Goal: Task Accomplishment & Management: Manage account settings

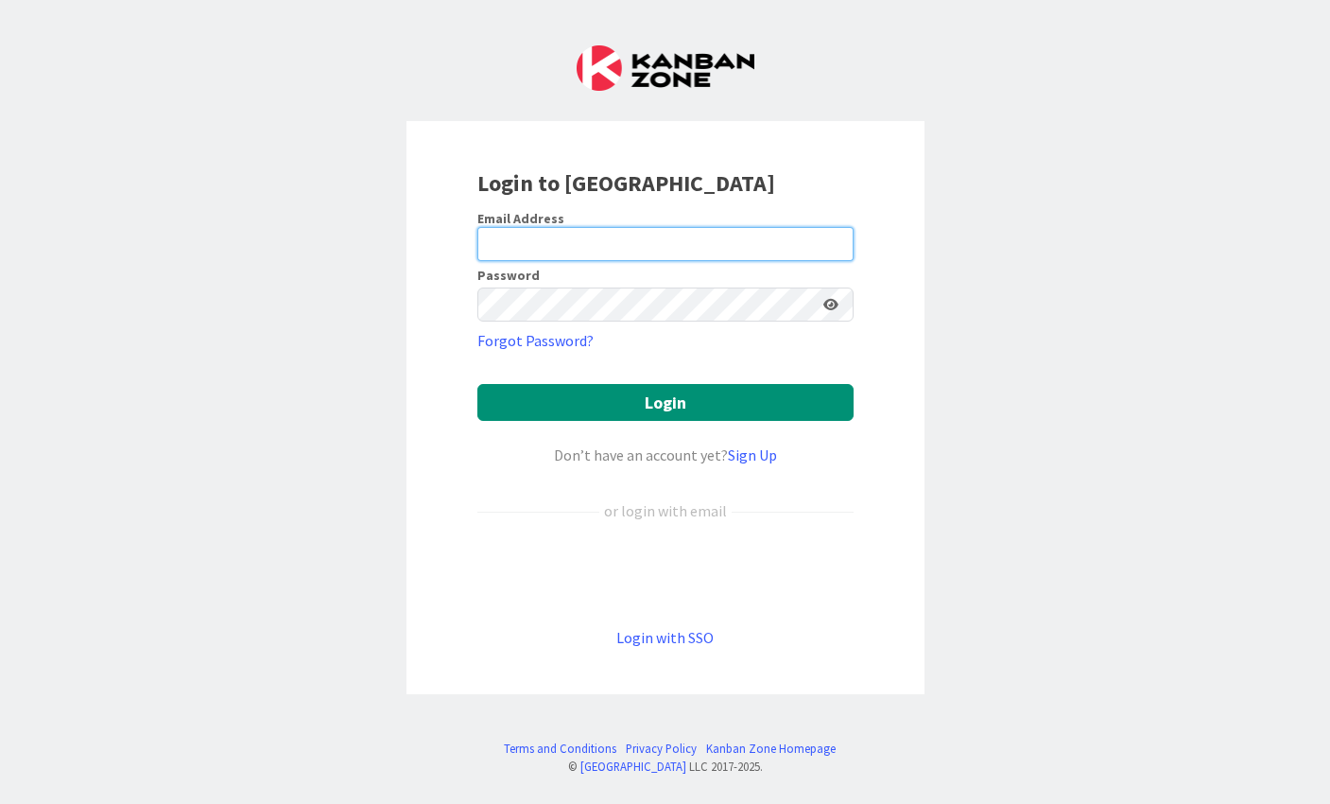
click at [634, 241] on input "email" at bounding box center [666, 244] width 376 height 34
type input "[EMAIL_ADDRESS][DOMAIN_NAME]"
click at [835, 303] on icon at bounding box center [831, 304] width 15 height 13
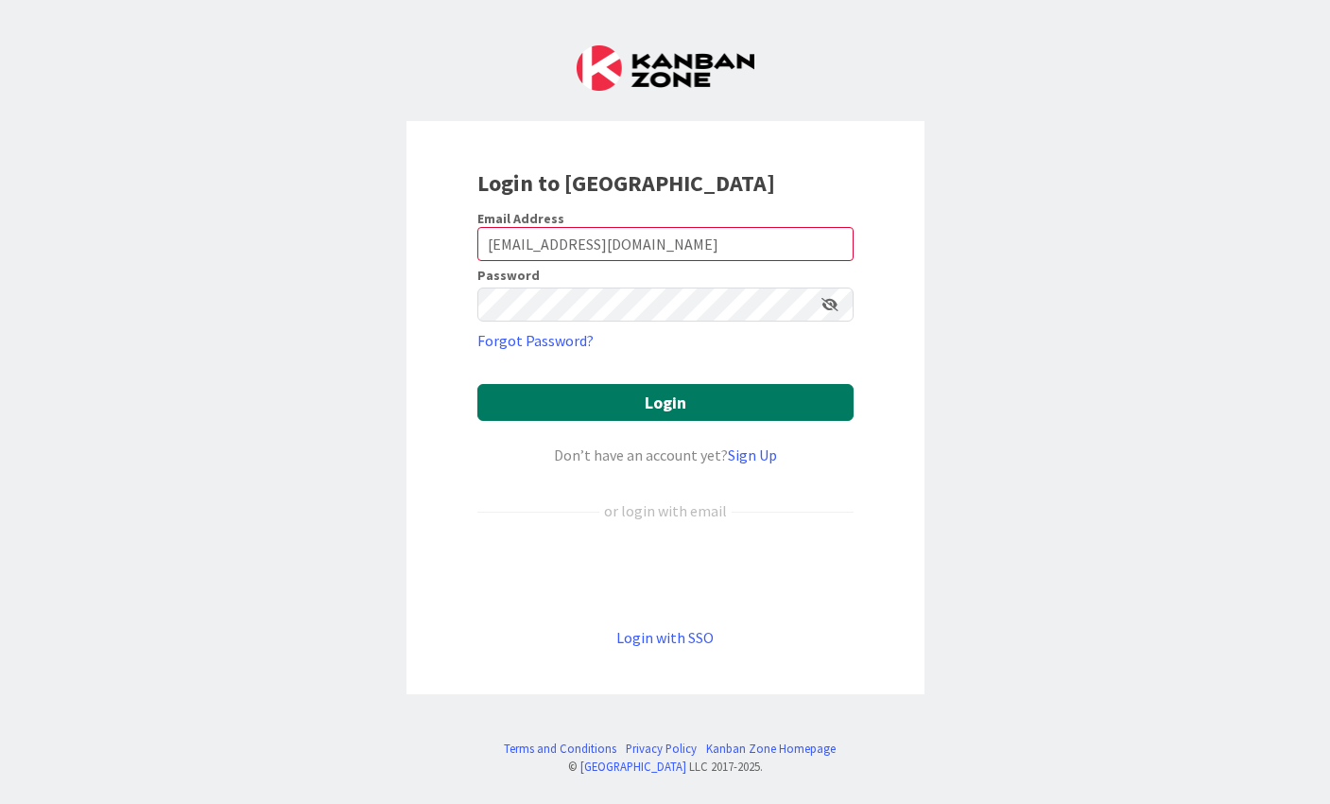
click at [678, 402] on button "Login" at bounding box center [666, 402] width 376 height 37
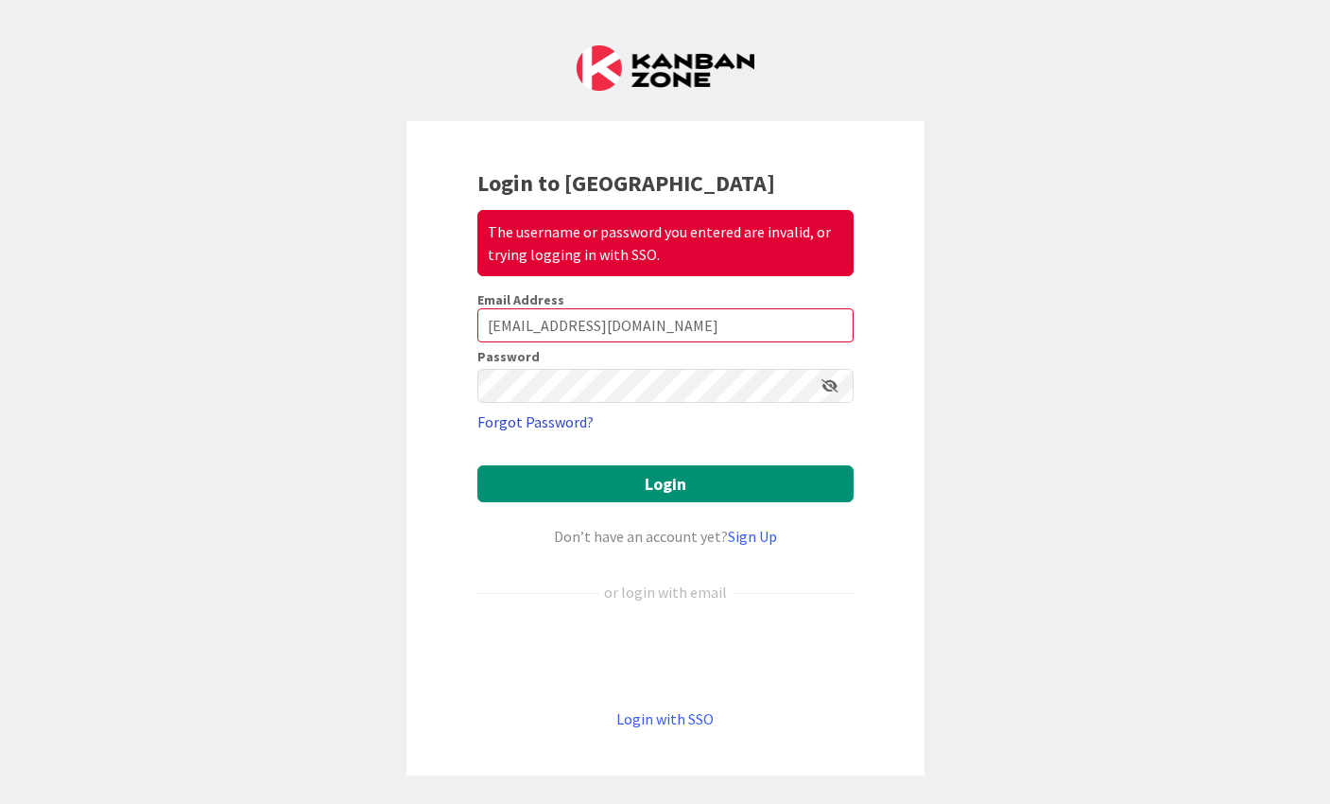
click at [547, 418] on link "Forgot Password?" at bounding box center [536, 421] width 116 height 23
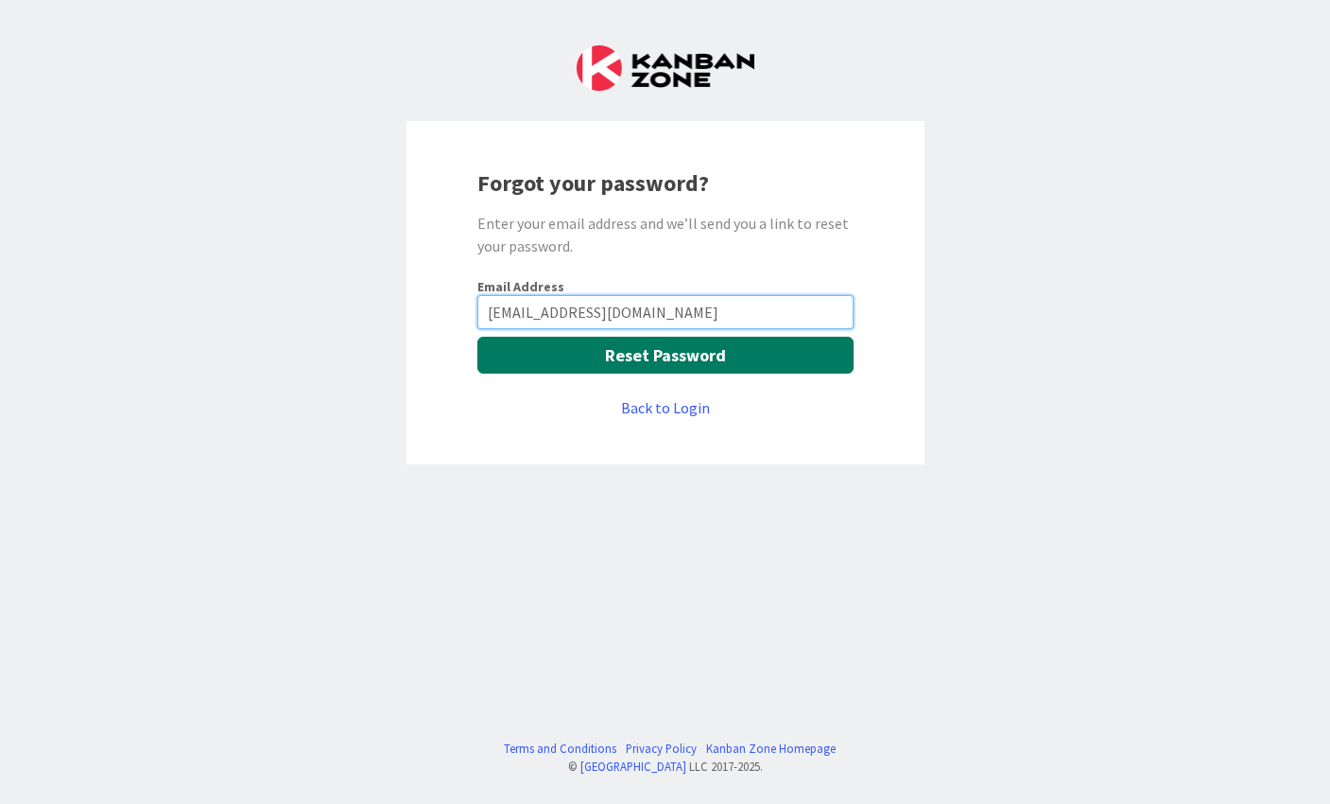
type input "[EMAIL_ADDRESS][DOMAIN_NAME]"
click at [648, 357] on button "Reset Password" at bounding box center [666, 355] width 376 height 37
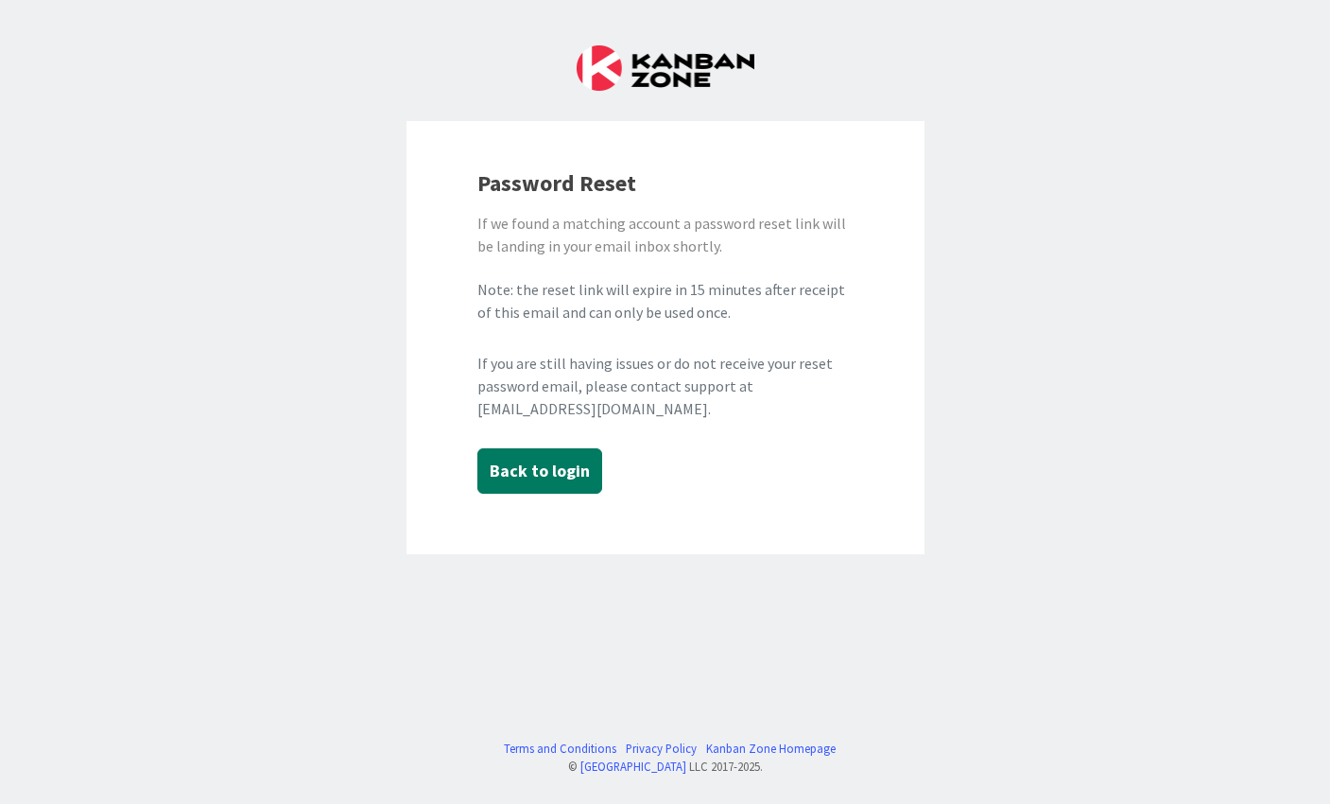
click at [551, 469] on button "Back to login" at bounding box center [540, 470] width 125 height 45
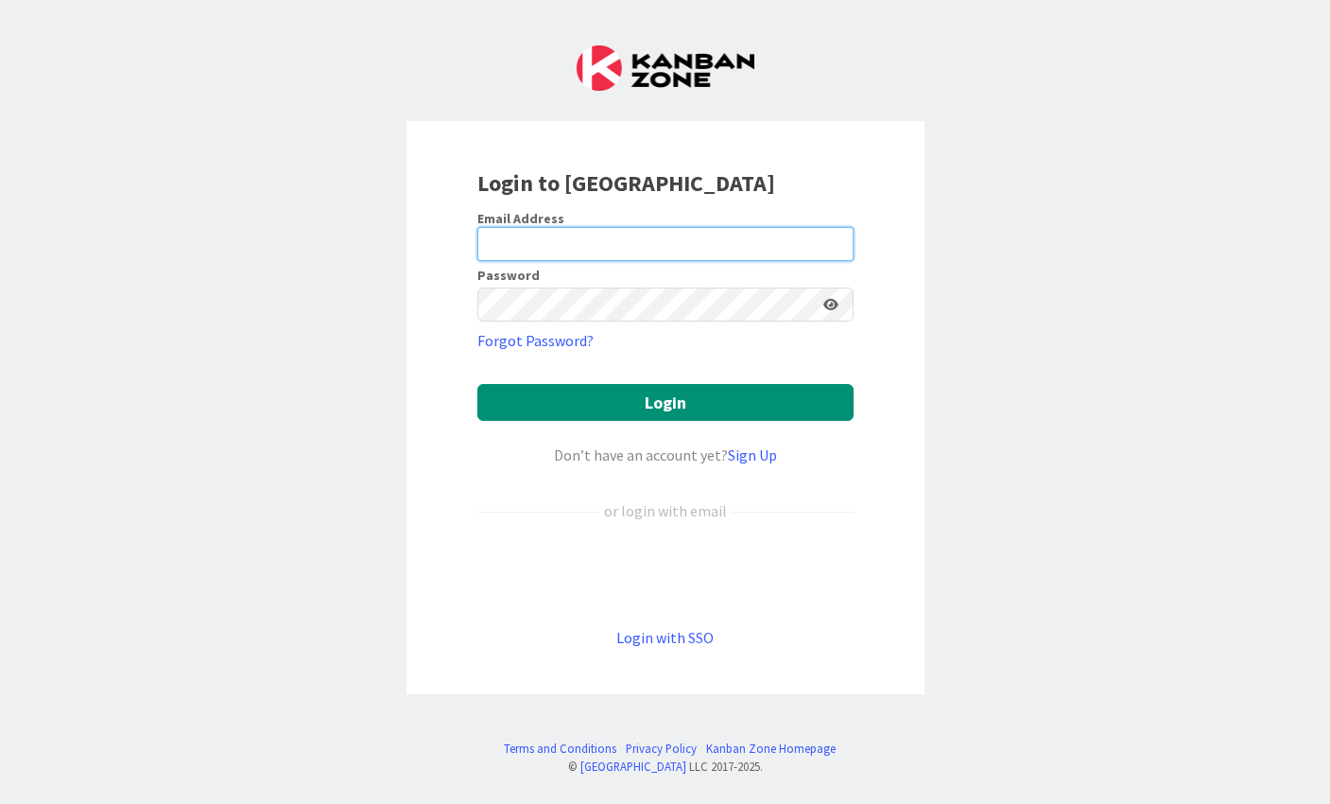
click at [546, 235] on input "email" at bounding box center [666, 244] width 376 height 34
type input "[EMAIL_ADDRESS][DOMAIN_NAME]"
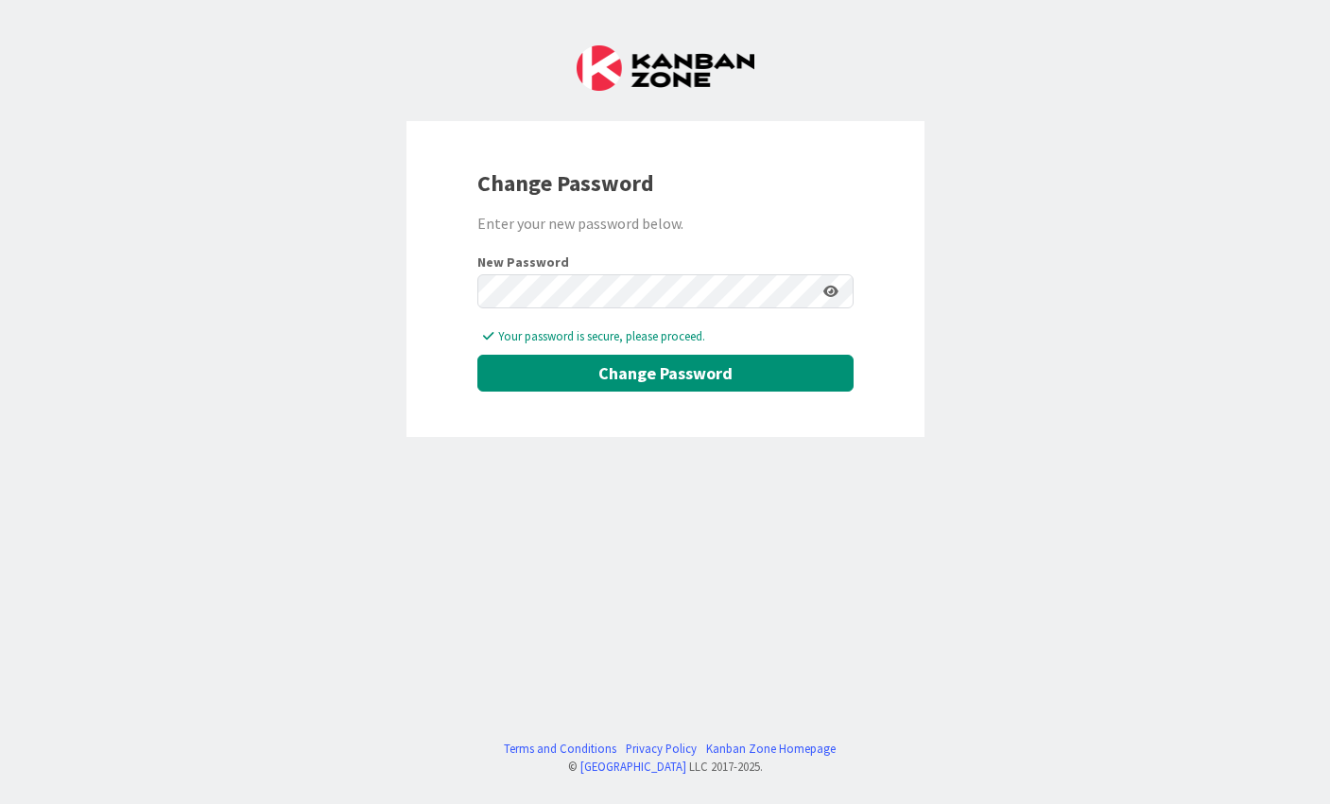
click at [835, 287] on icon at bounding box center [831, 291] width 15 height 13
click at [835, 287] on icon at bounding box center [830, 291] width 17 height 13
click at [688, 371] on button "Change Password" at bounding box center [666, 373] width 376 height 37
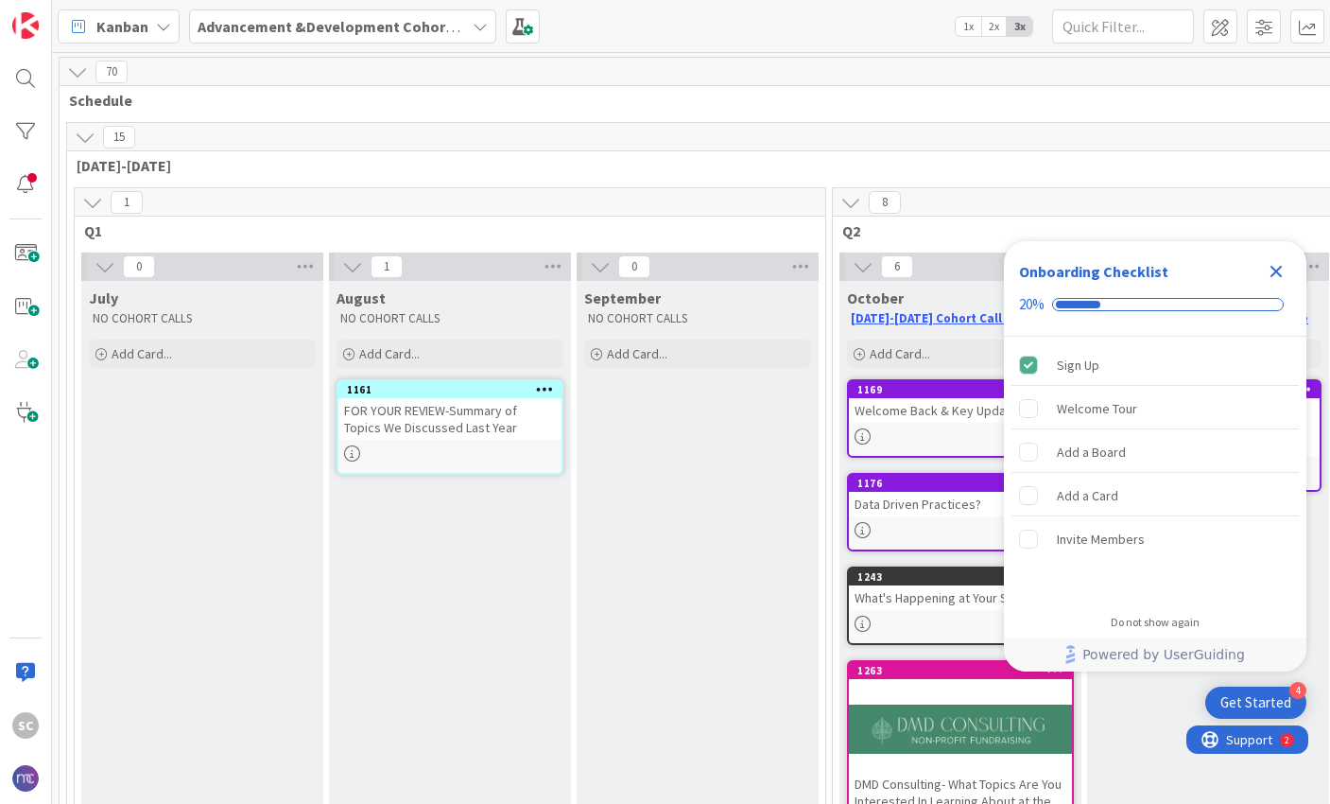
click at [422, 427] on div "FOR YOUR REVIEW-Summary of Topics We Discussed Last Year" at bounding box center [450, 419] width 223 height 42
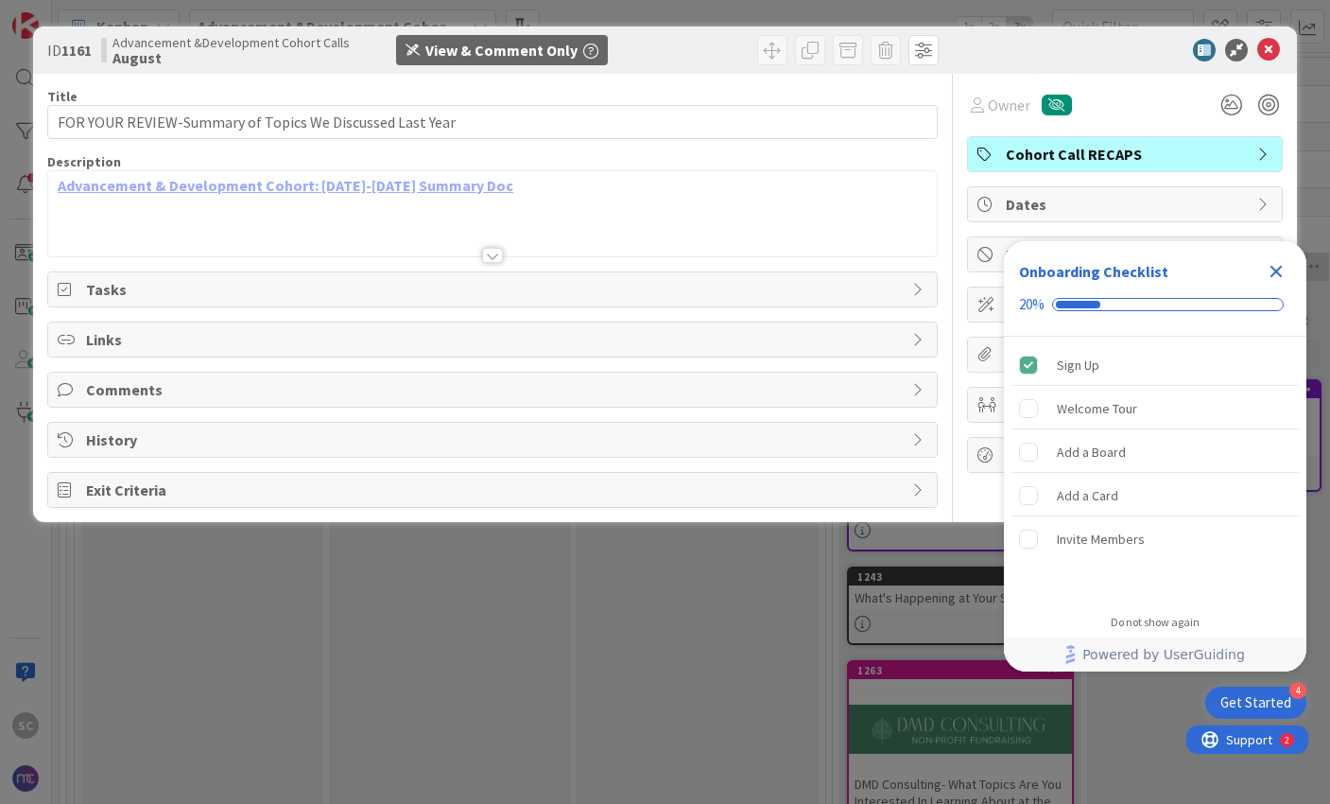
click at [1276, 269] on icon "Close Checklist" at bounding box center [1276, 271] width 23 height 23
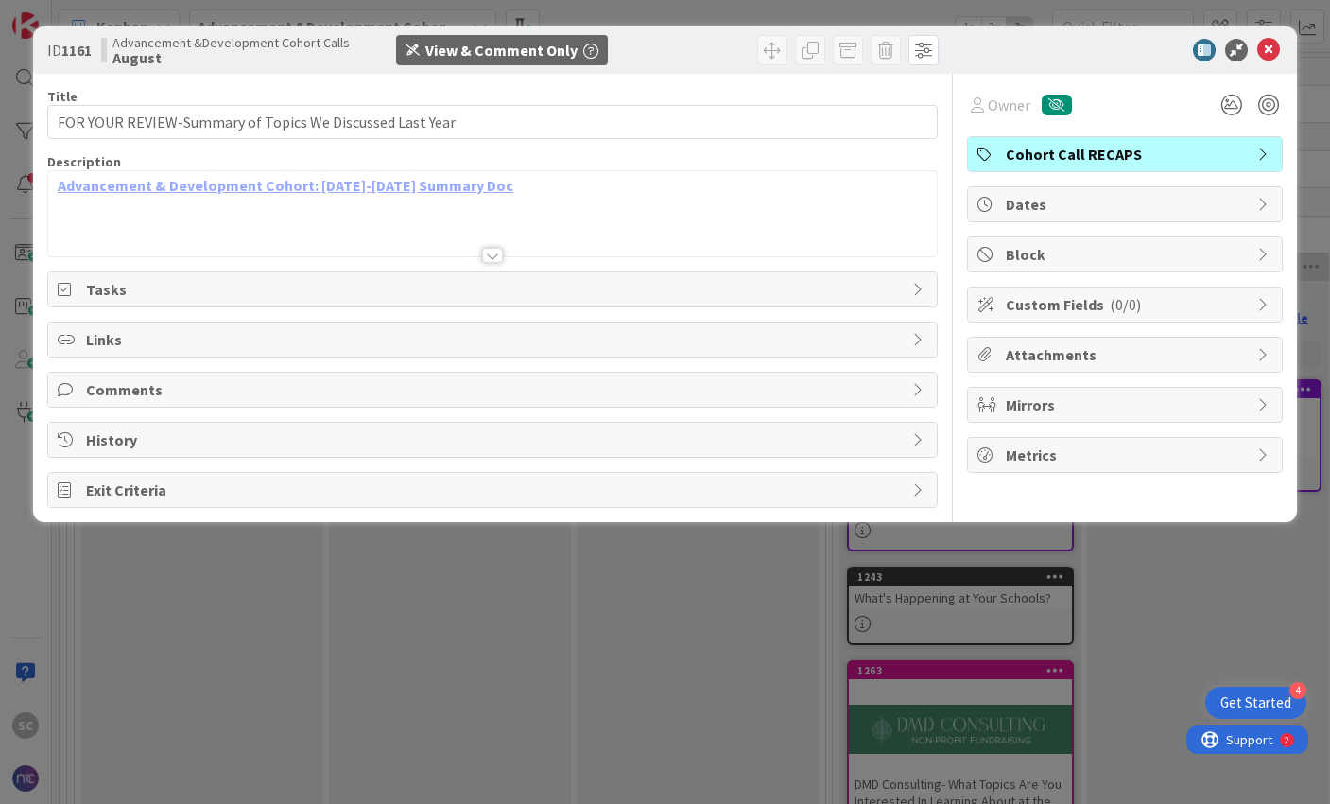
click at [915, 285] on icon at bounding box center [919, 289] width 15 height 15
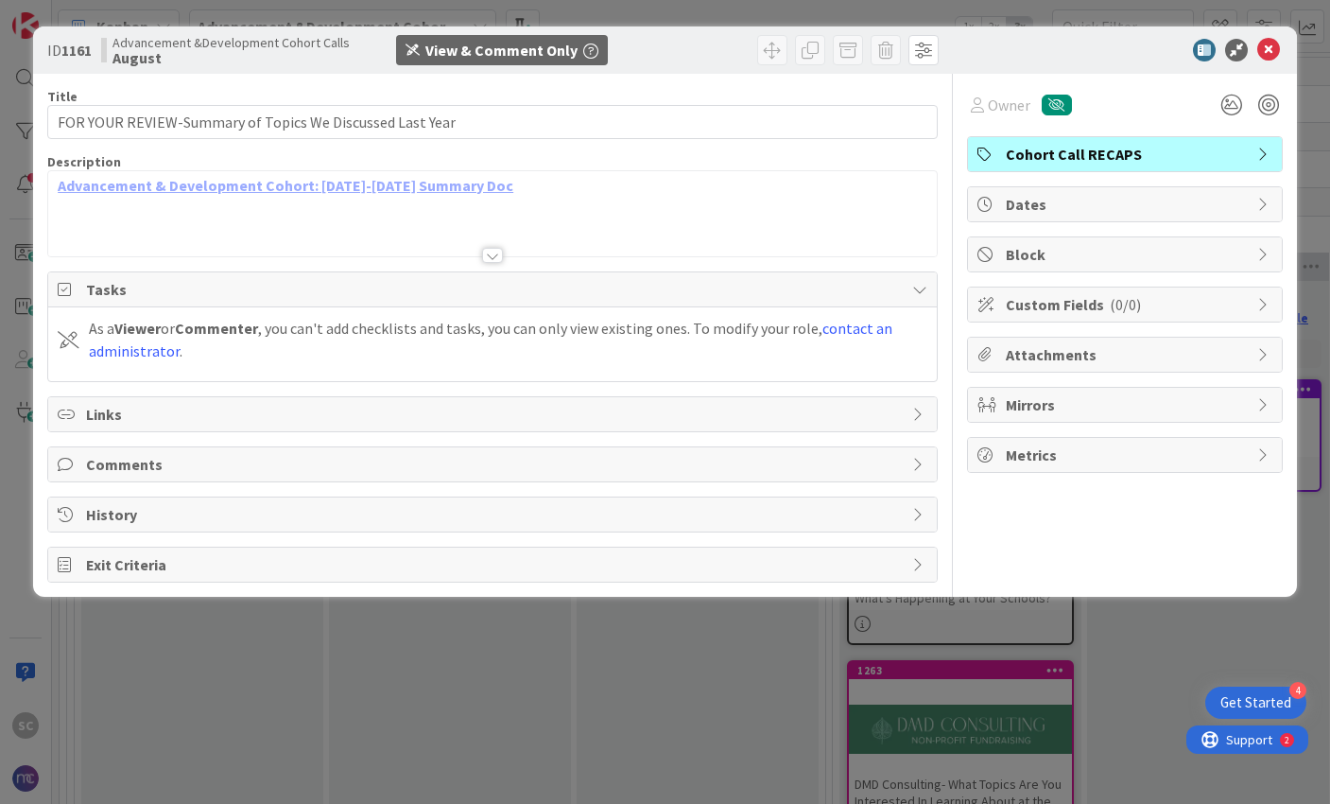
click at [920, 413] on icon at bounding box center [919, 414] width 15 height 15
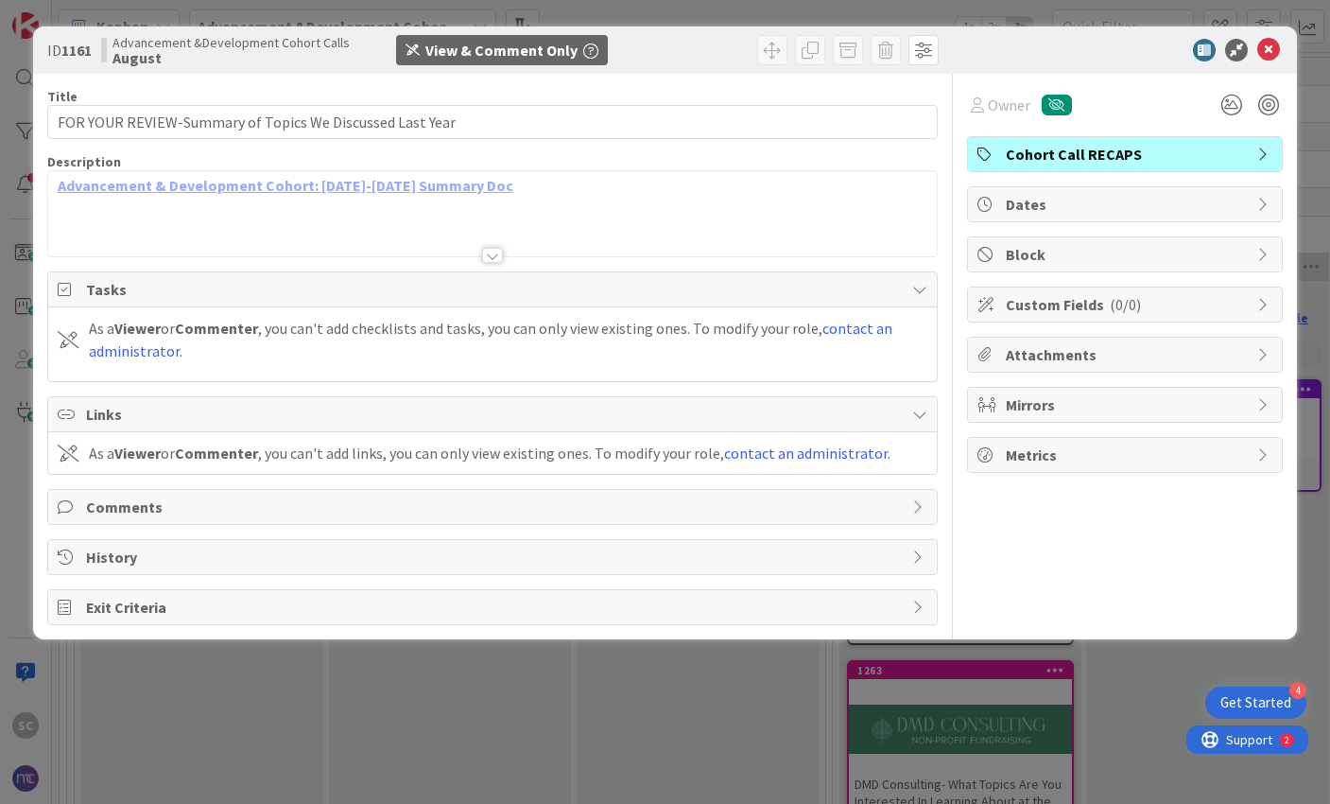
click at [920, 505] on icon at bounding box center [919, 506] width 15 height 15
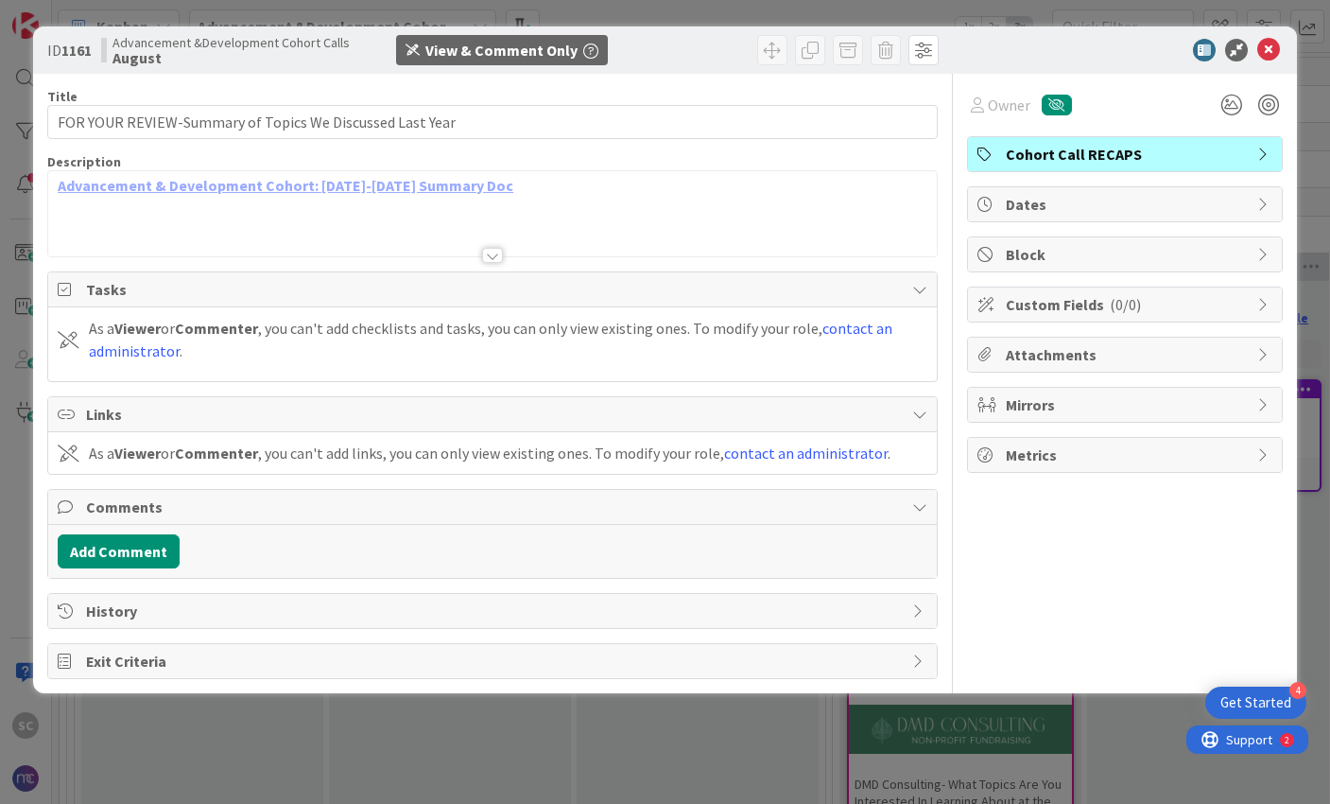
click at [920, 607] on icon at bounding box center [919, 610] width 15 height 15
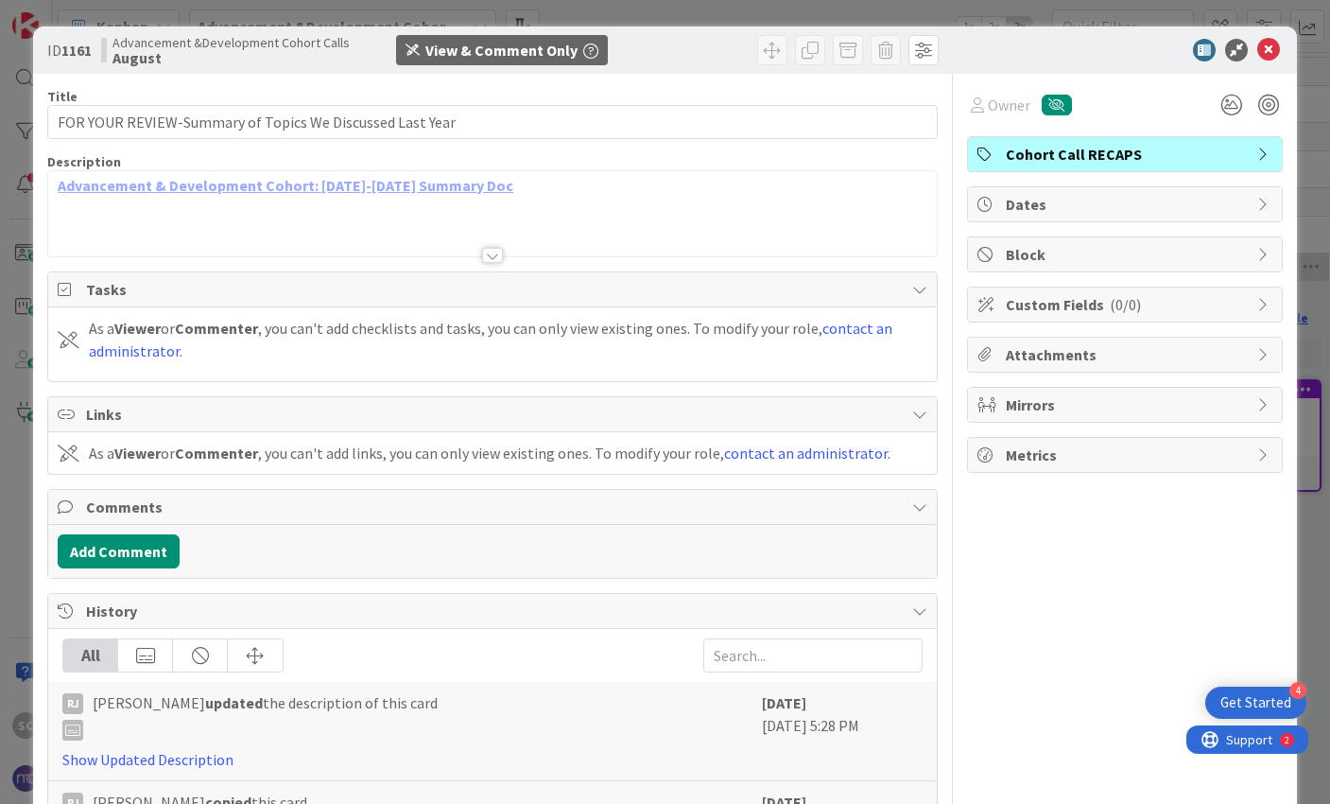
scroll to position [154, 0]
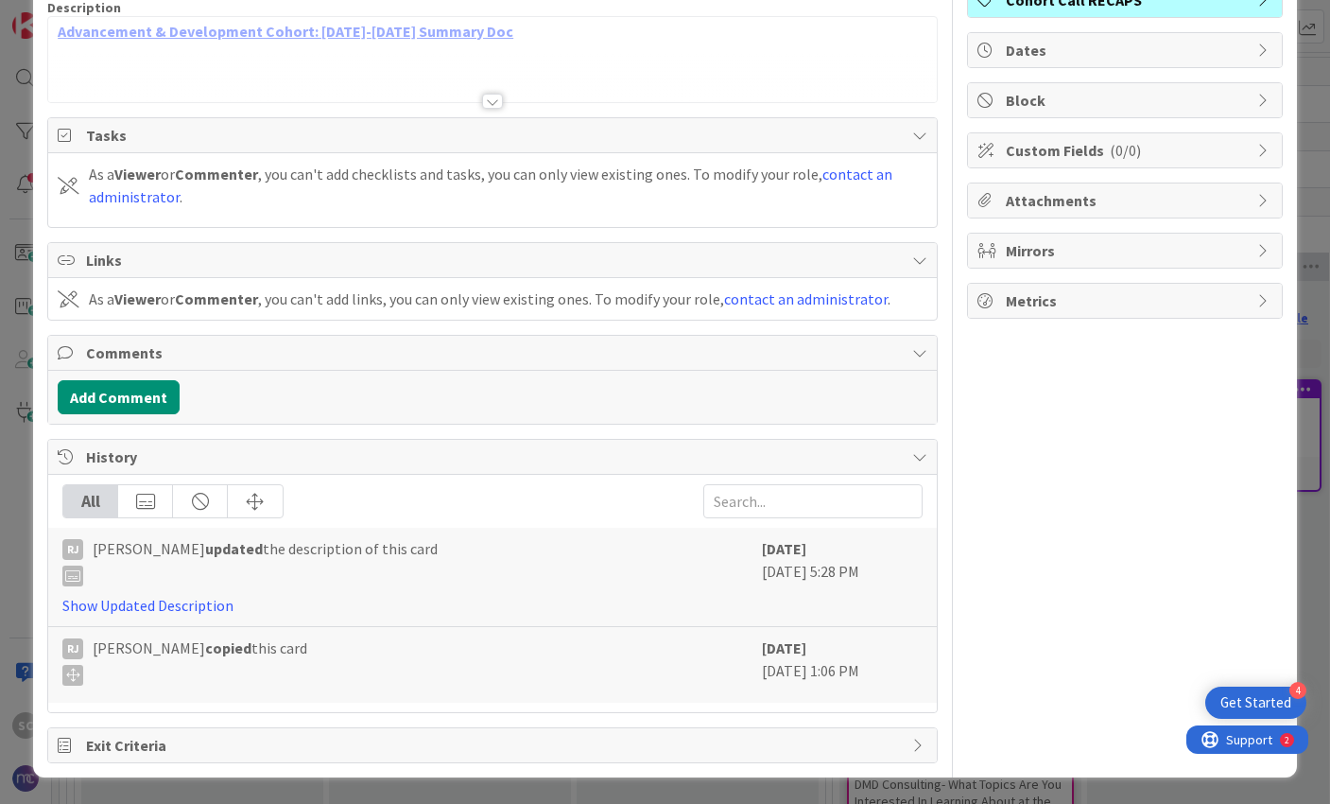
click at [912, 460] on icon at bounding box center [919, 456] width 15 height 15
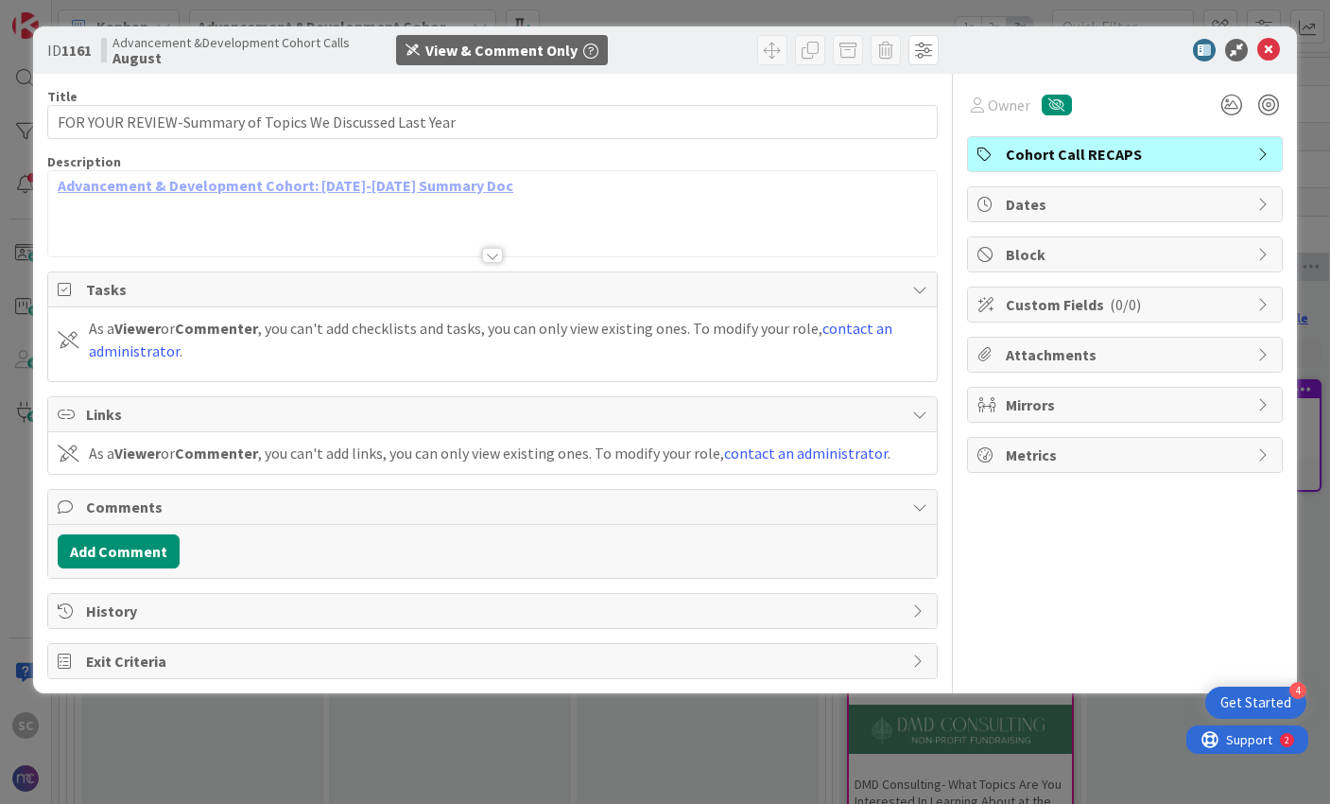
scroll to position [0, 0]
click at [920, 507] on icon at bounding box center [919, 506] width 15 height 15
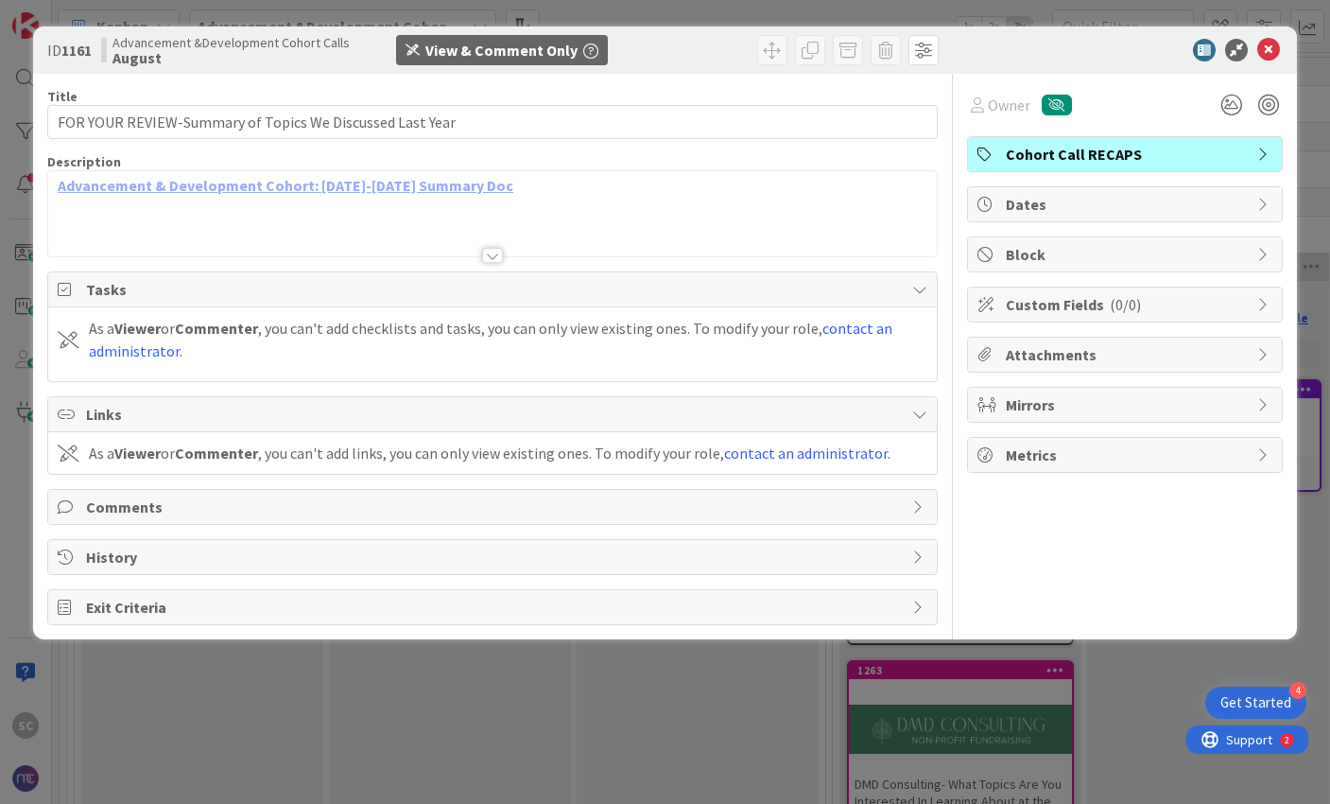
click at [917, 294] on icon at bounding box center [919, 289] width 15 height 15
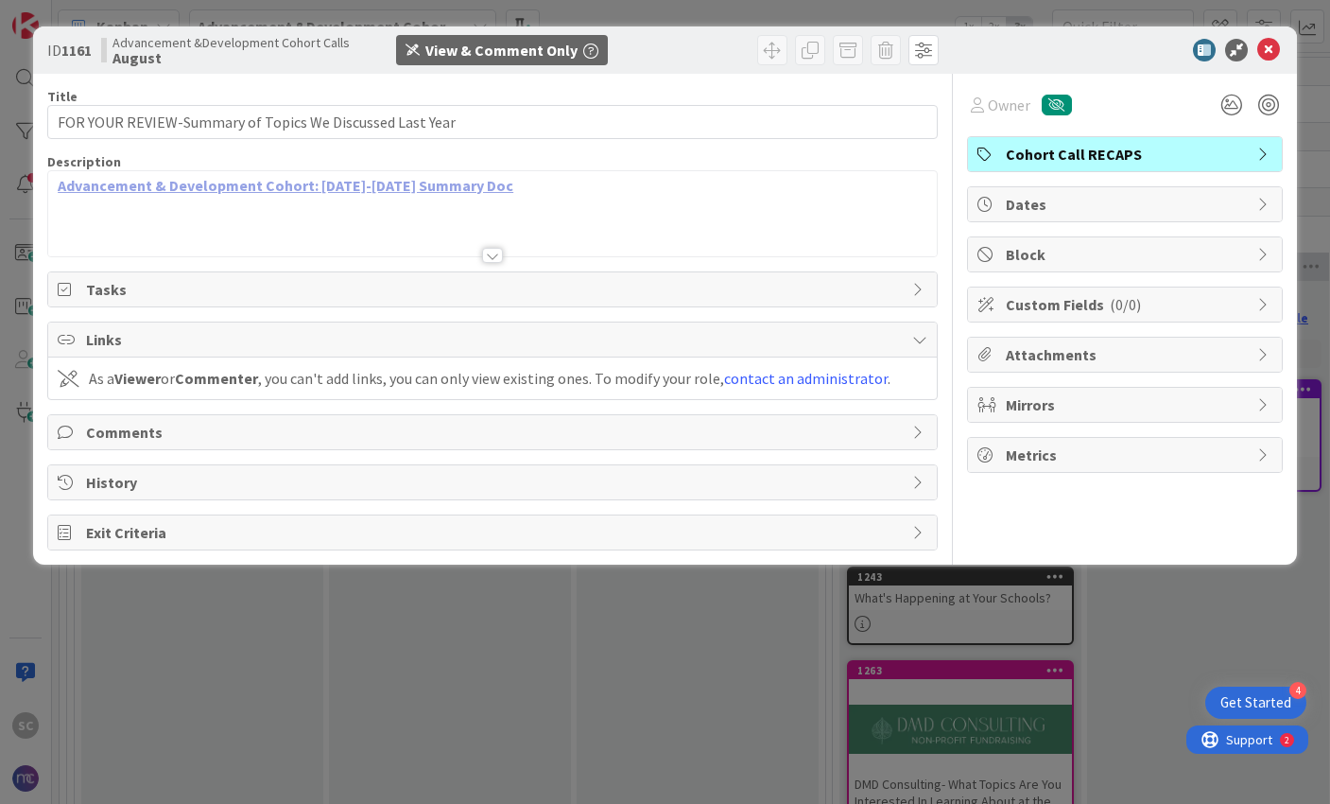
click at [404, 185] on link "Advancement & Development Cohort: 2024-2025 Summary Doc" at bounding box center [286, 185] width 456 height 19
